Goal: Task Accomplishment & Management: Use online tool/utility

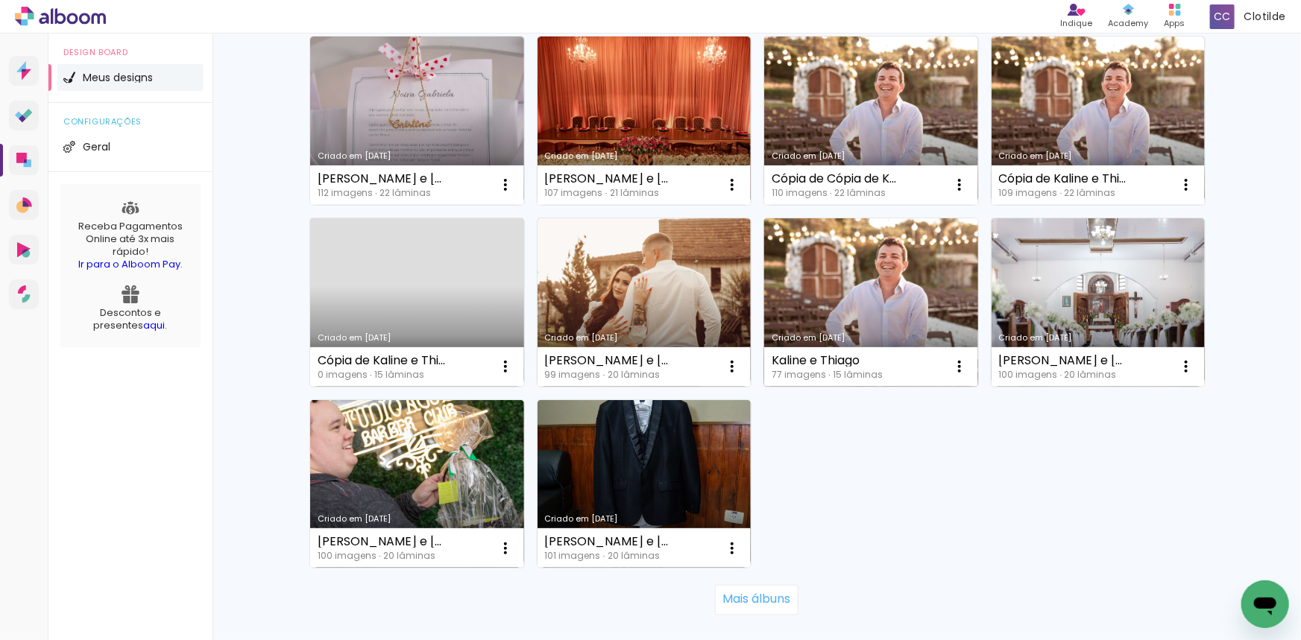
scroll to position [948, 0]
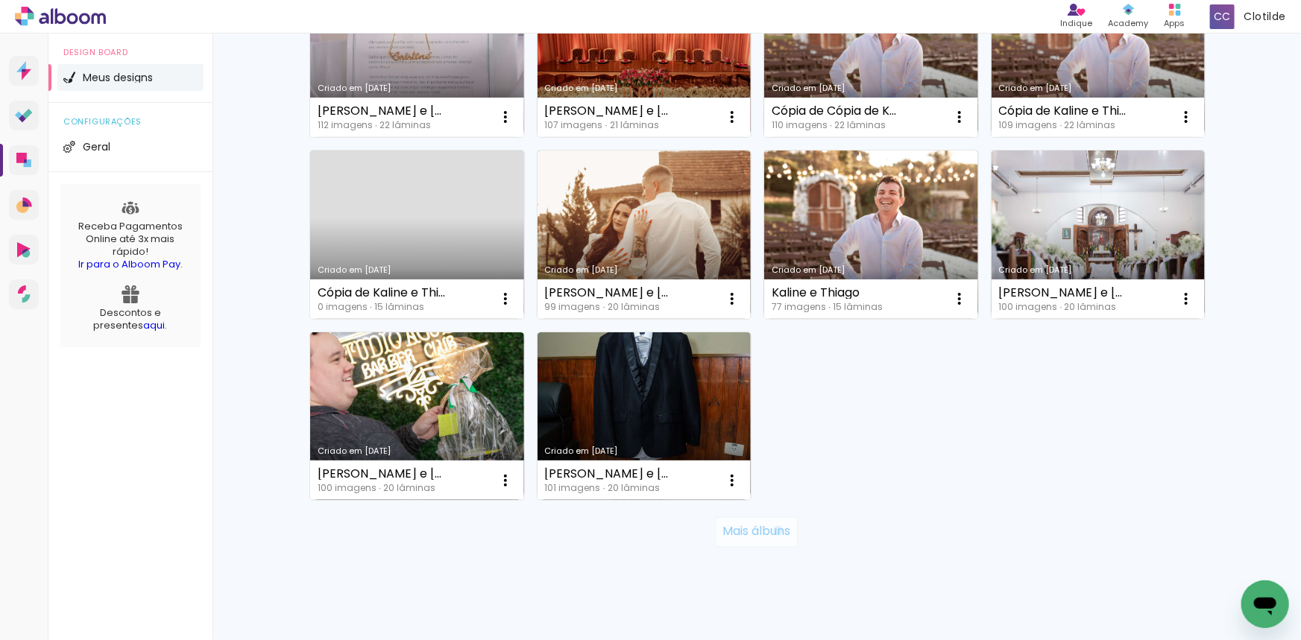
click at [0, 0] on slot "Mais álbuns" at bounding box center [0, 0] width 0 height 0
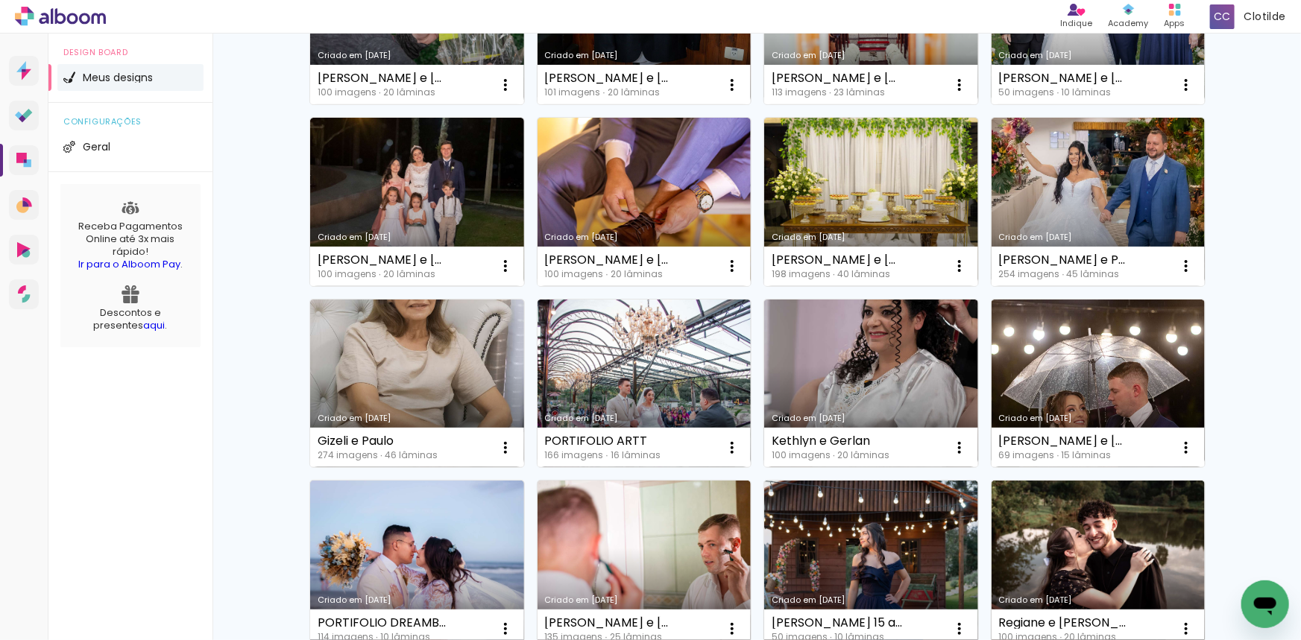
scroll to position [1423, 0]
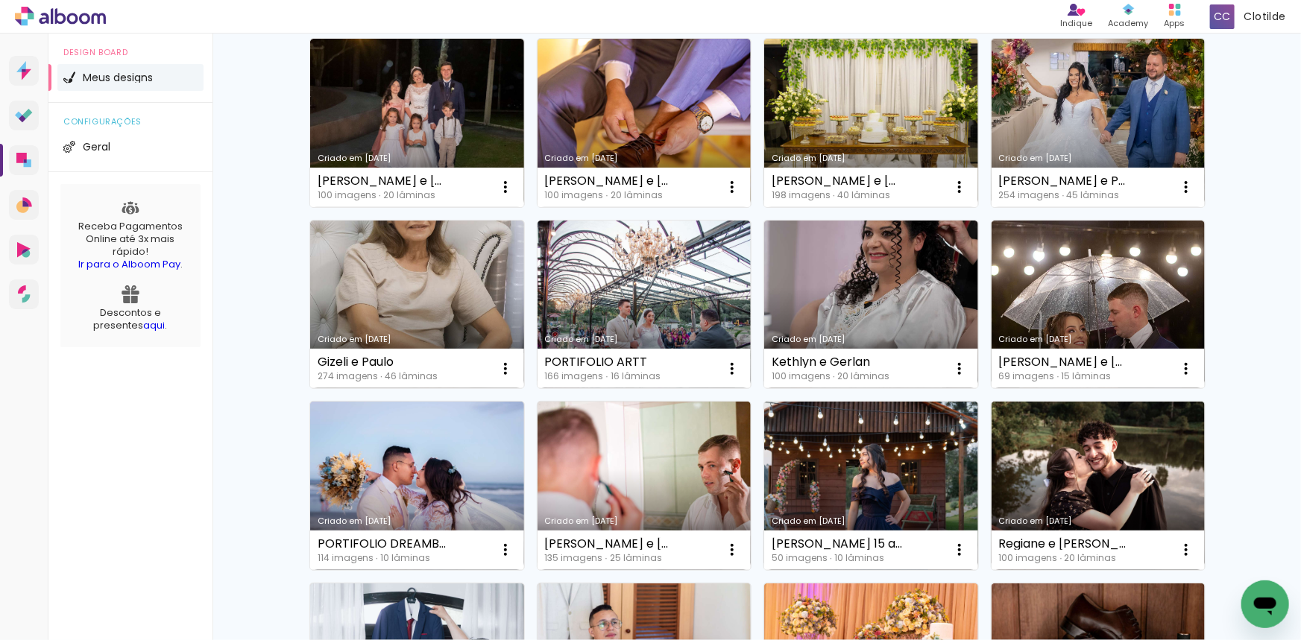
click at [661, 456] on link "Criado em [DATE]" at bounding box center [645, 486] width 214 height 168
